Goal: Information Seeking & Learning: Learn about a topic

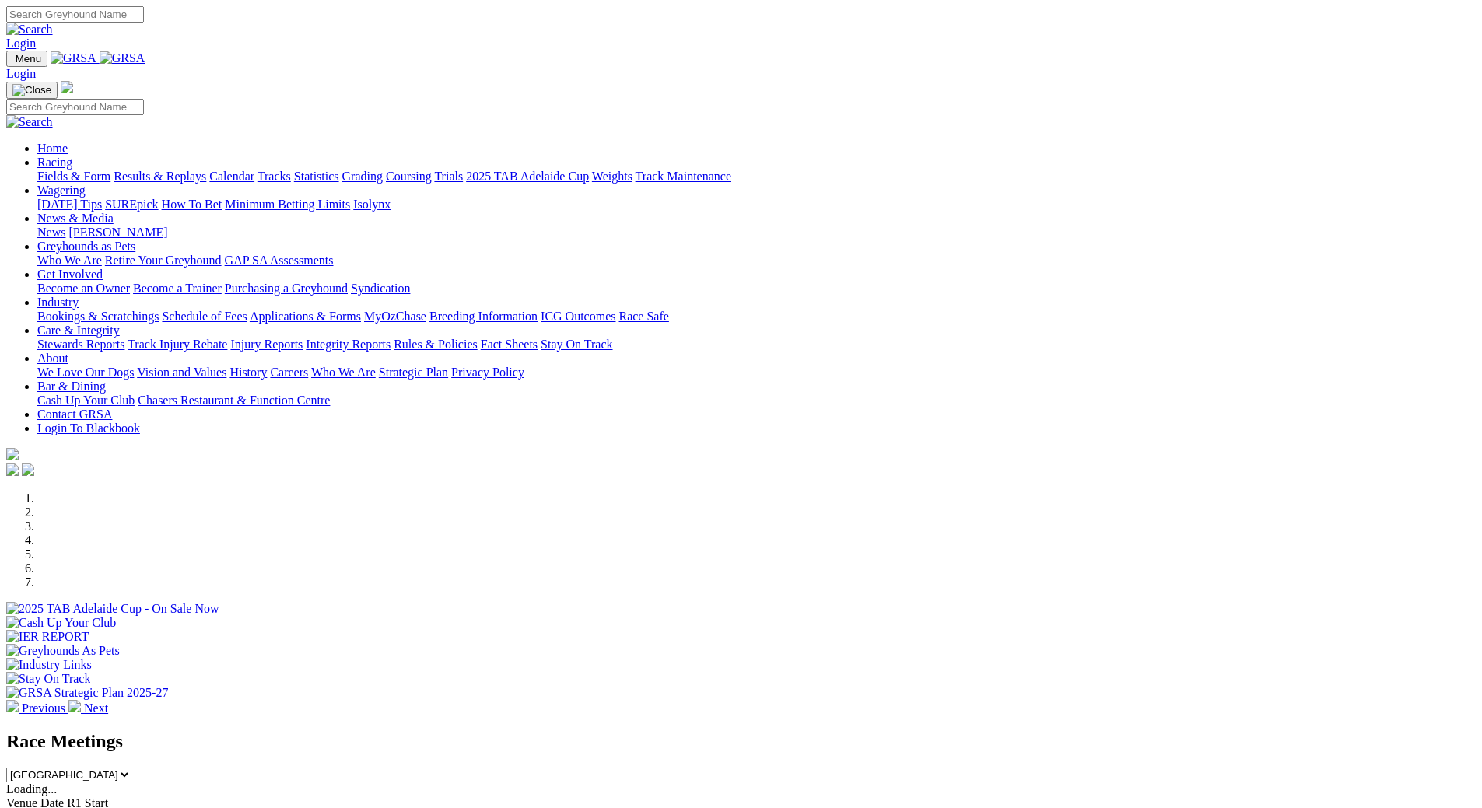
click at [110, 170] on link "Fields & Form" at bounding box center [73, 176] width 73 height 13
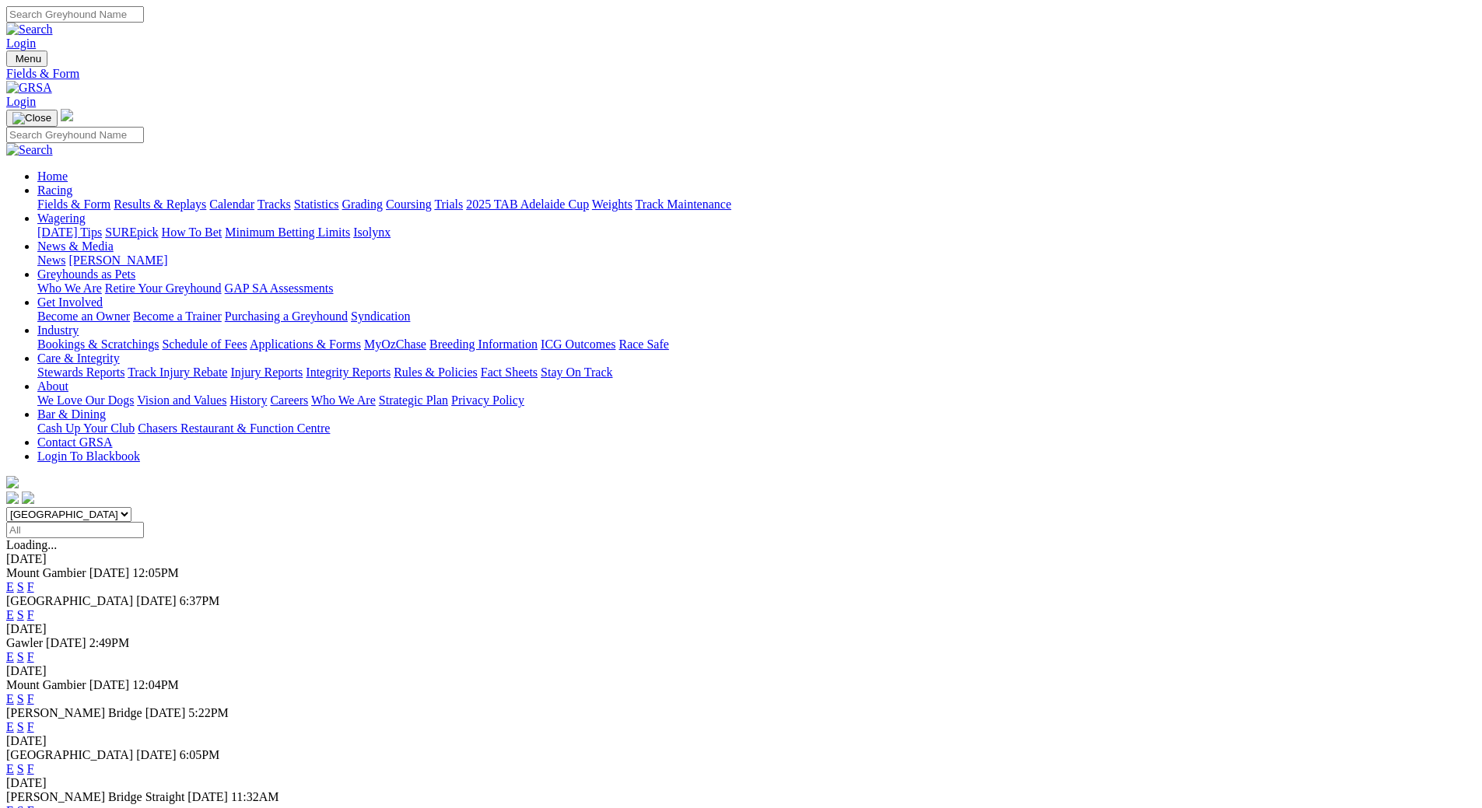
click at [34, 720] on link "F" at bounding box center [30, 726] width 7 height 13
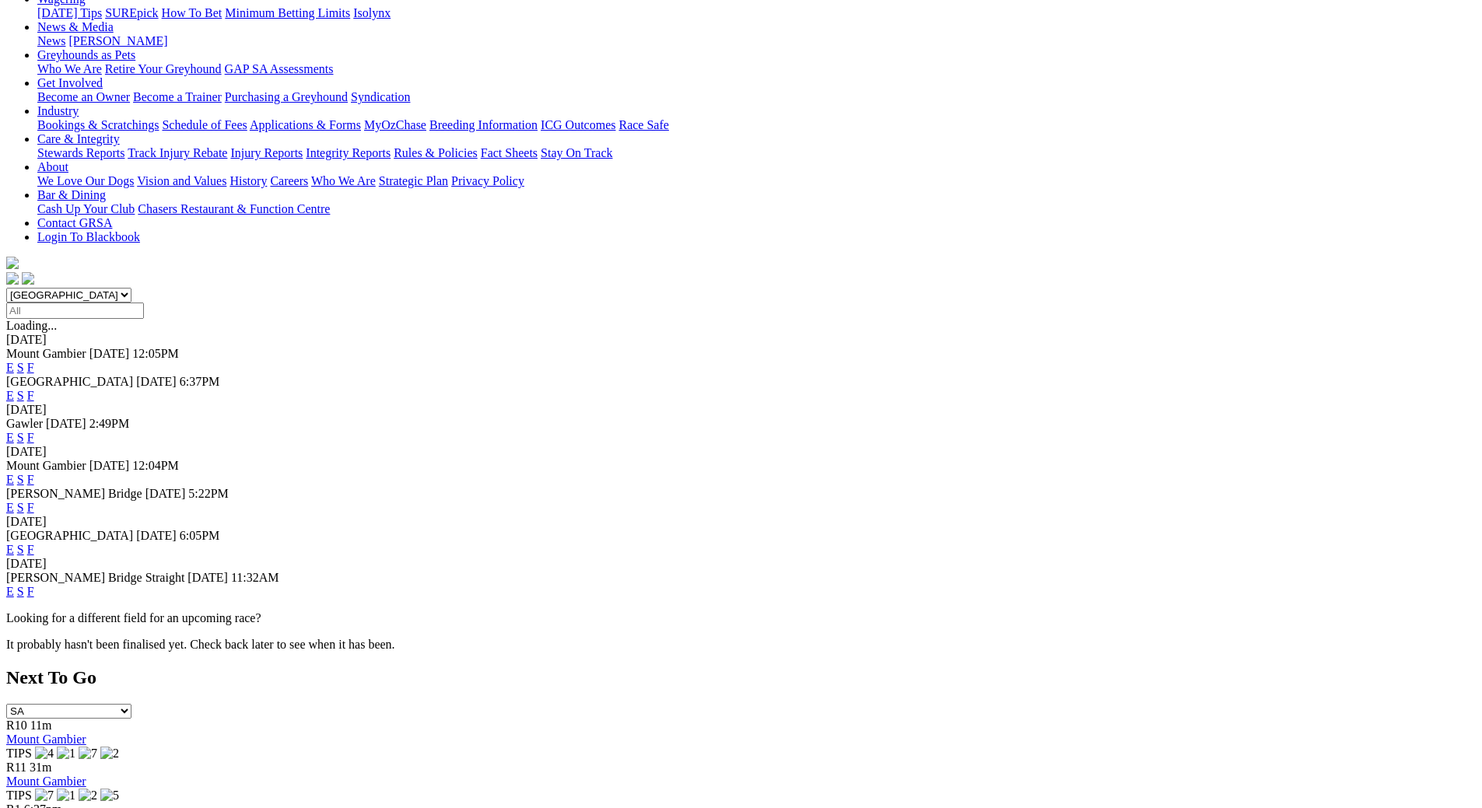
scroll to position [233, 0]
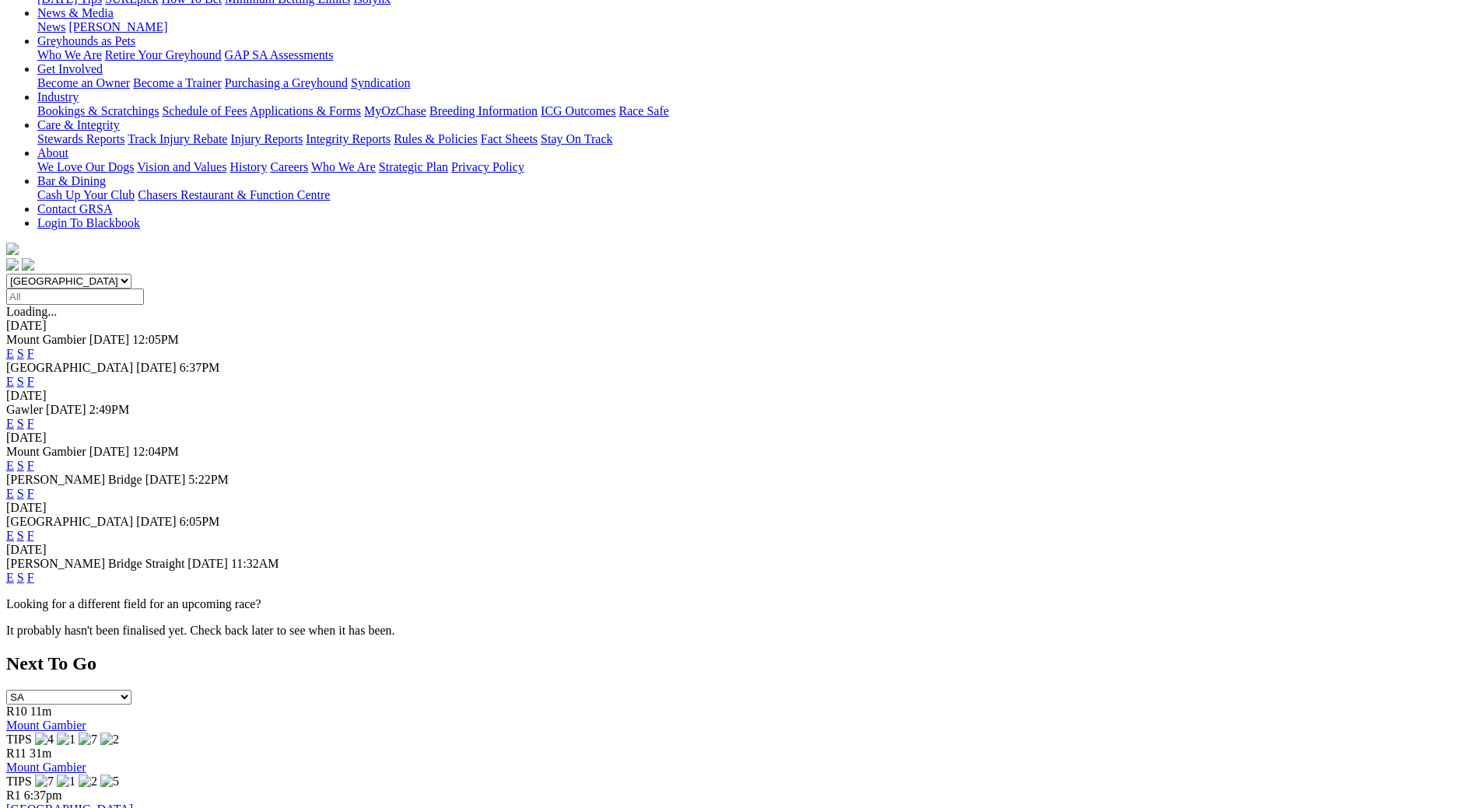
click at [34, 529] on link "F" at bounding box center [30, 535] width 7 height 13
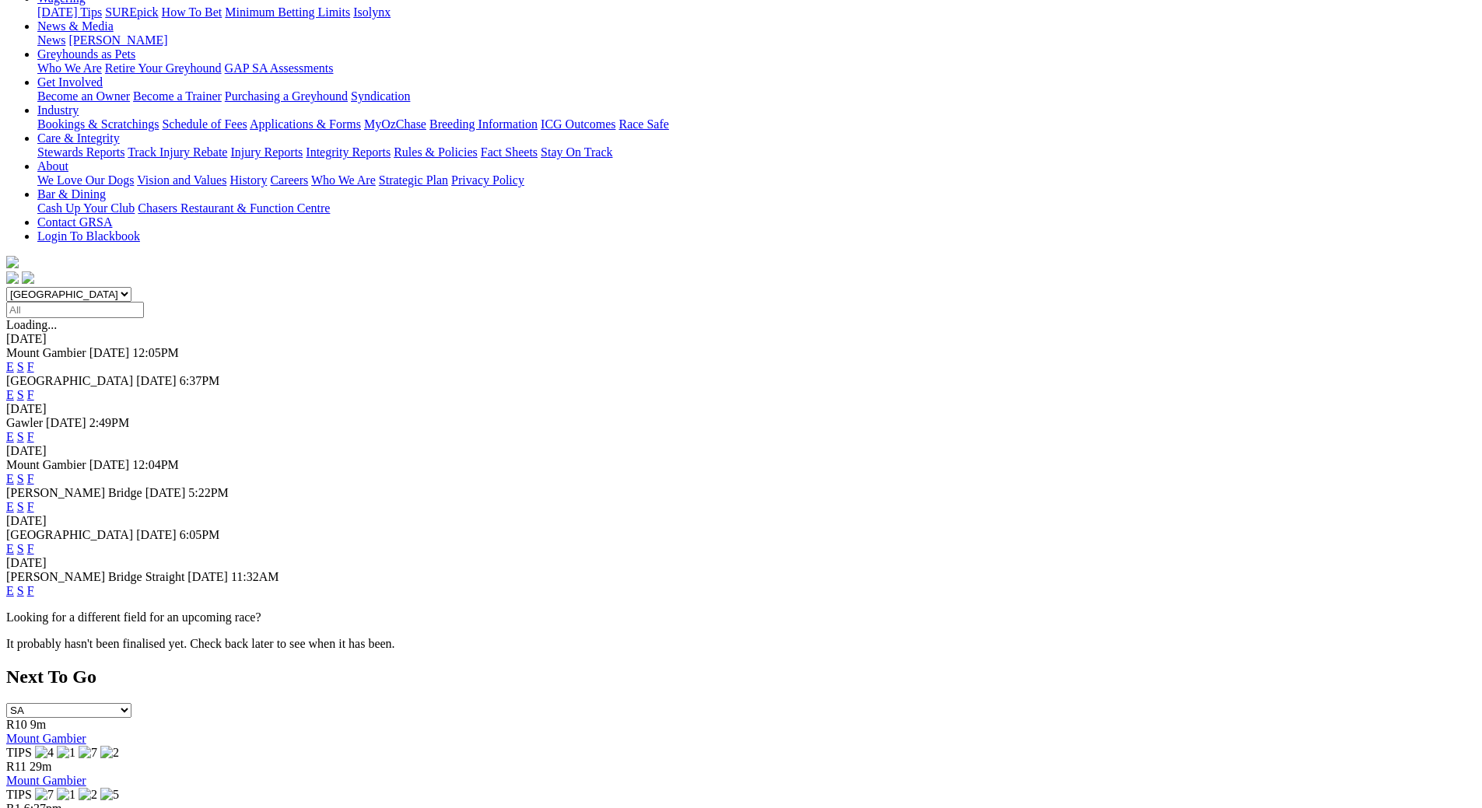
scroll to position [233, 0]
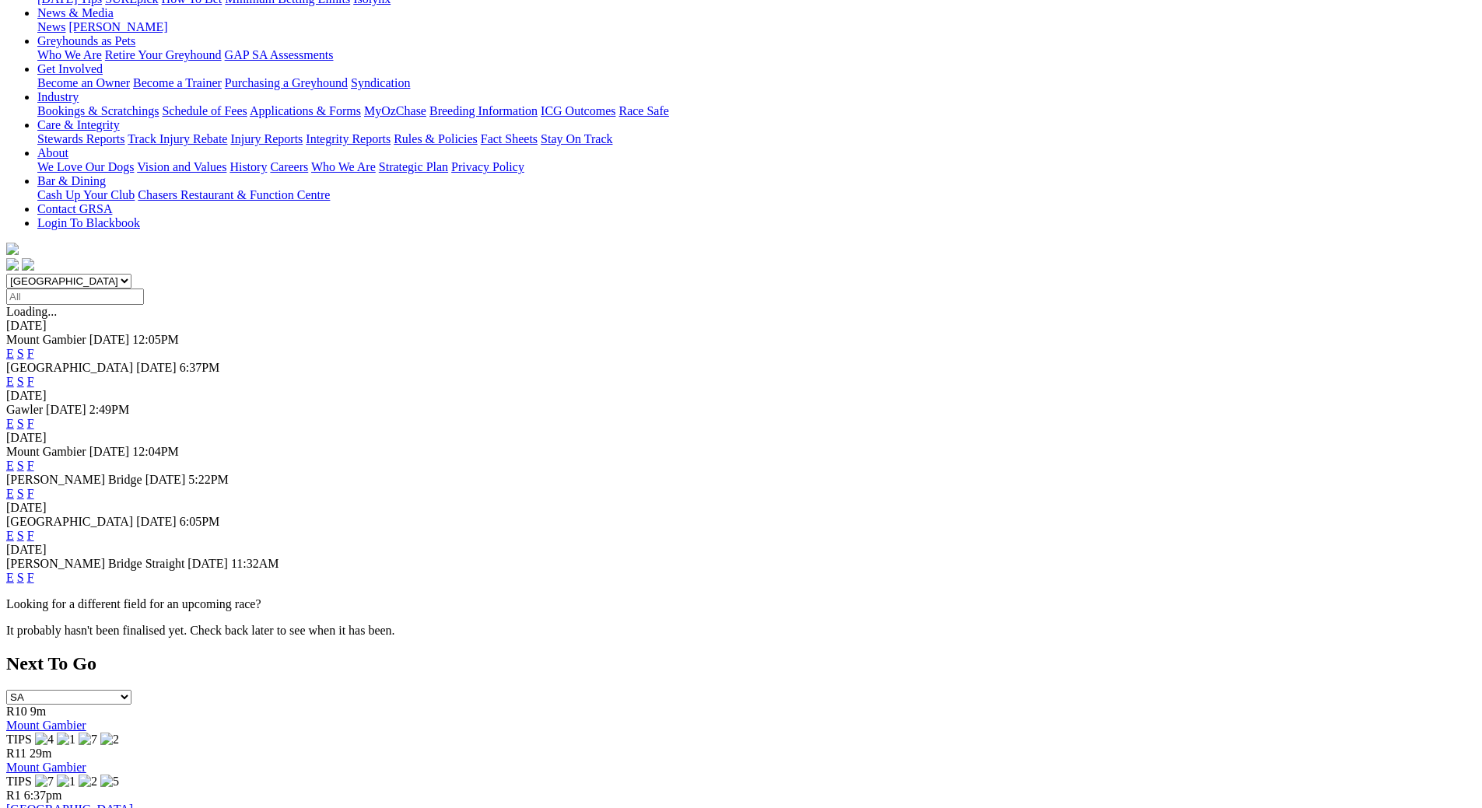
click at [34, 571] on link "F" at bounding box center [30, 577] width 7 height 13
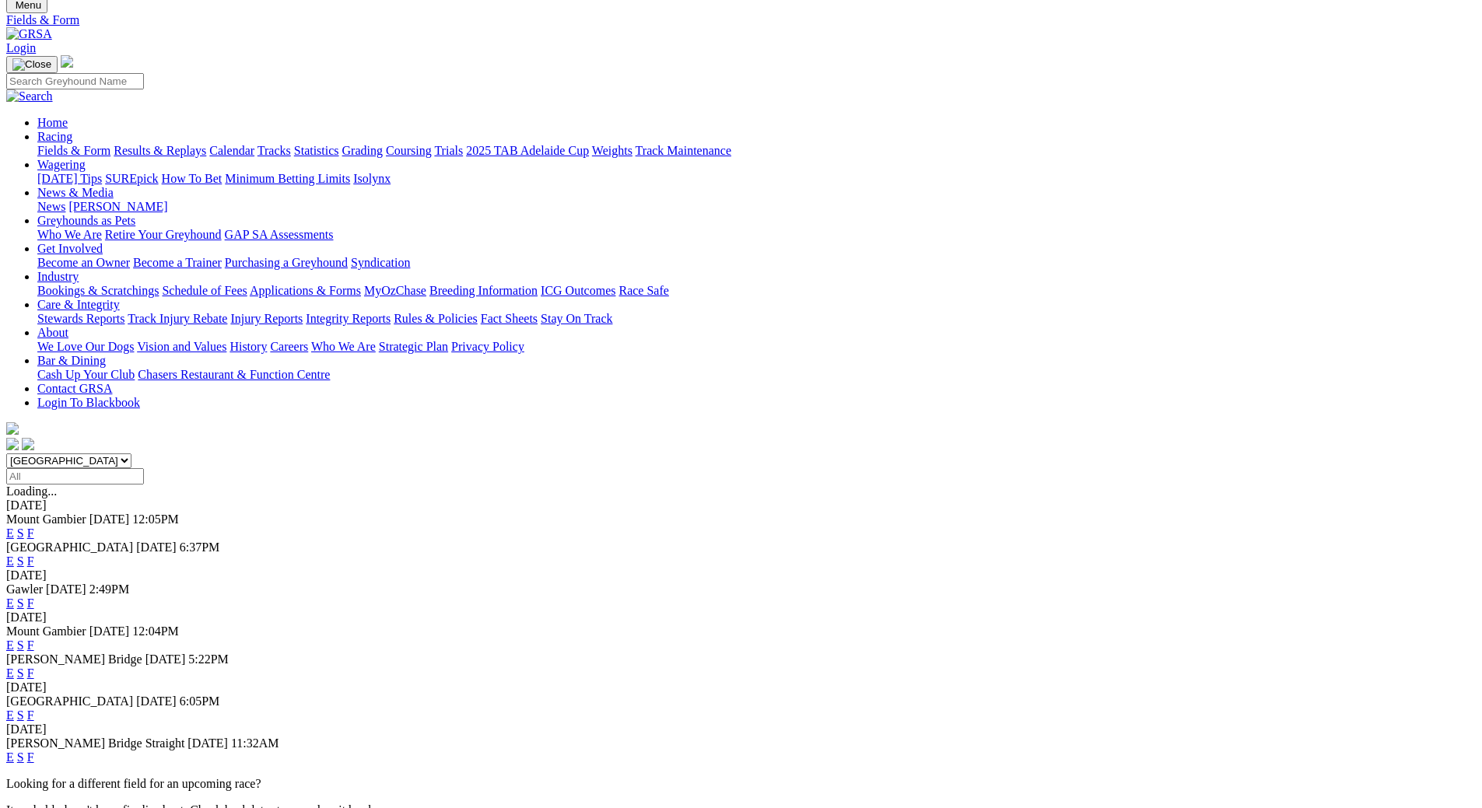
scroll to position [233, 0]
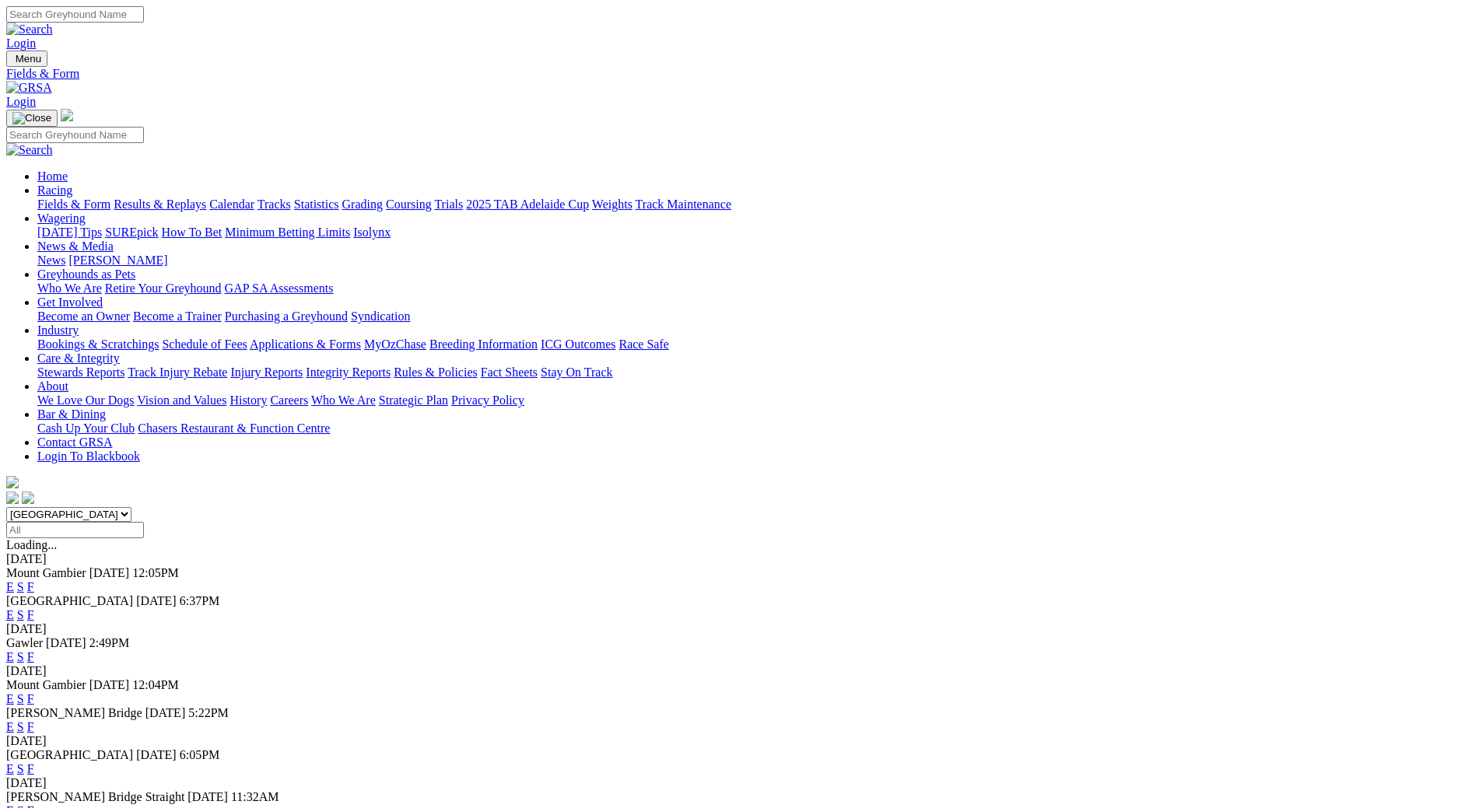
click at [254, 198] on link "Calendar" at bounding box center [231, 204] width 45 height 13
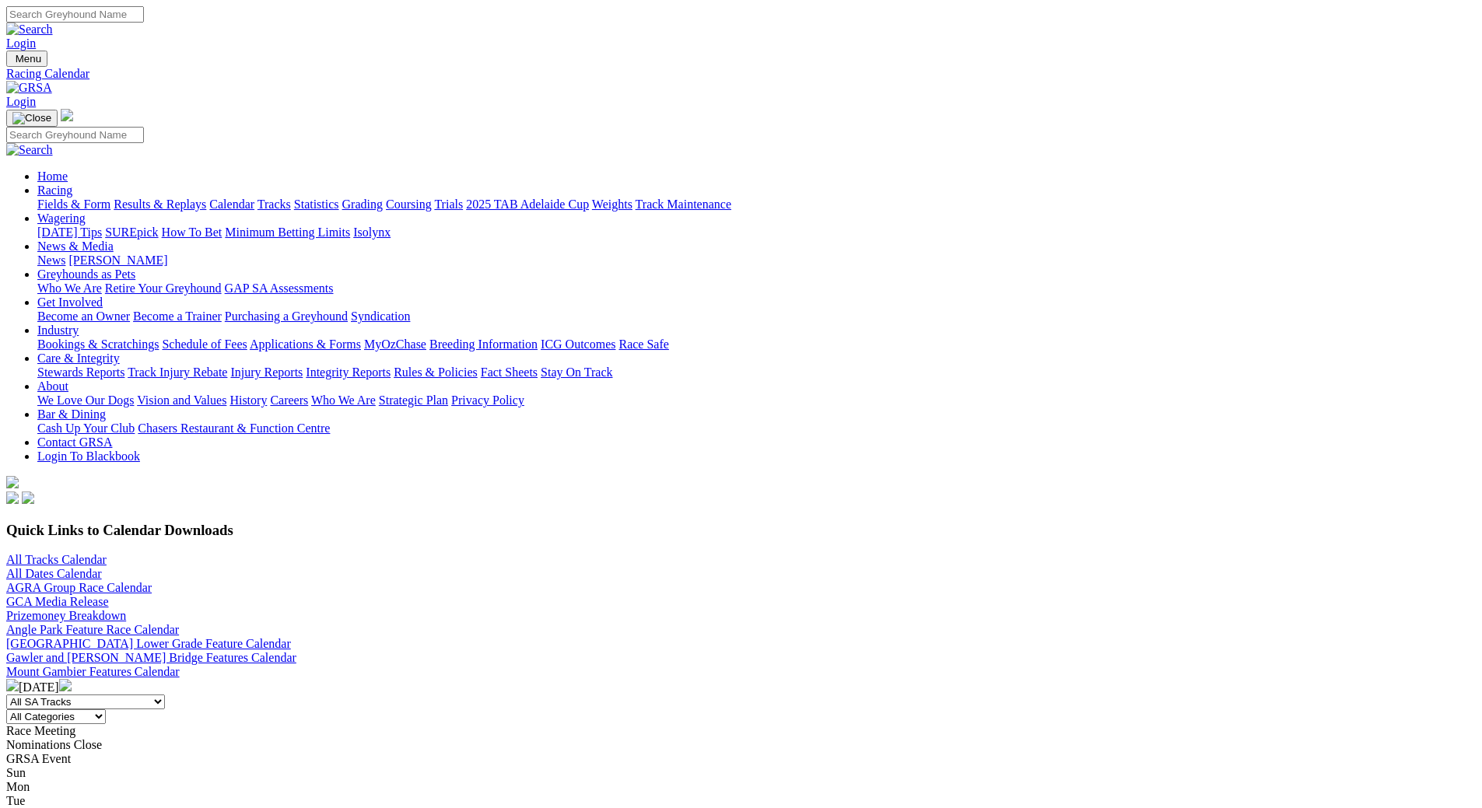
click at [72, 679] on img at bounding box center [65, 685] width 12 height 12
